Goal: Navigation & Orientation: Find specific page/section

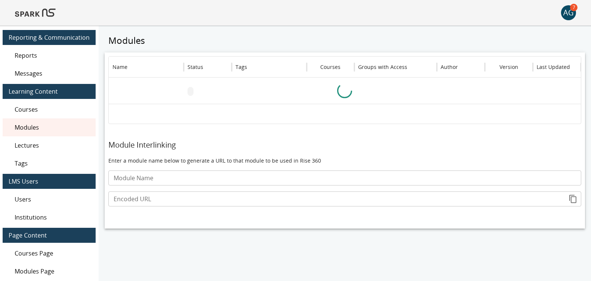
click at [43, 13] on img at bounding box center [35, 13] width 40 height 18
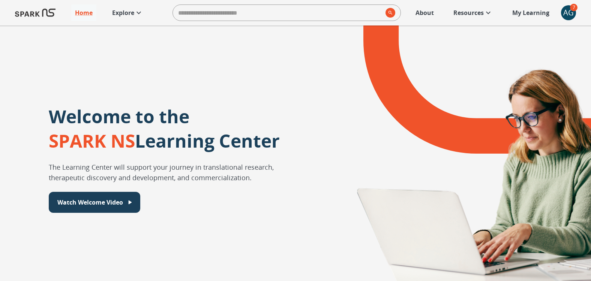
click at [126, 9] on p "Explore" at bounding box center [123, 12] width 22 height 9
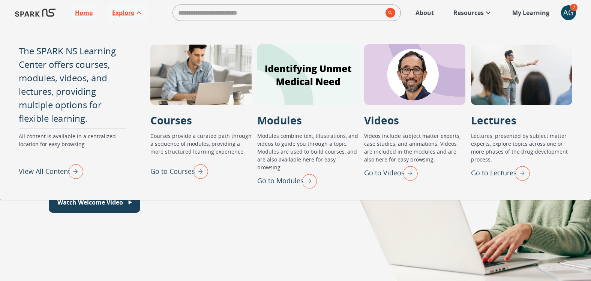
click at [46, 170] on p "View All Content" at bounding box center [44, 171] width 51 height 10
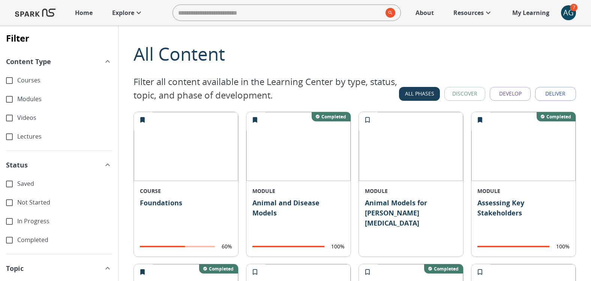
click at [36, 62] on span "Content Type" at bounding box center [28, 62] width 45 height 10
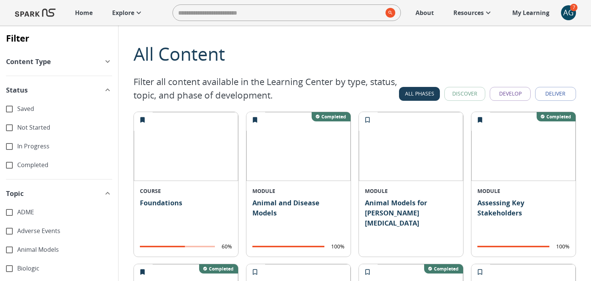
click at [36, 62] on span "Content Type" at bounding box center [28, 62] width 45 height 10
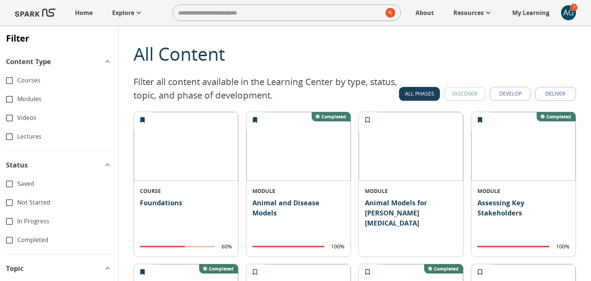
click at [21, 165] on span "Status" at bounding box center [17, 165] width 22 height 10
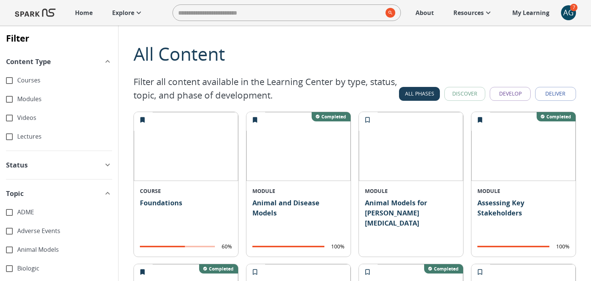
click at [38, 63] on span "Content Type" at bounding box center [28, 62] width 45 height 10
